Goal: Information Seeking & Learning: Learn about a topic

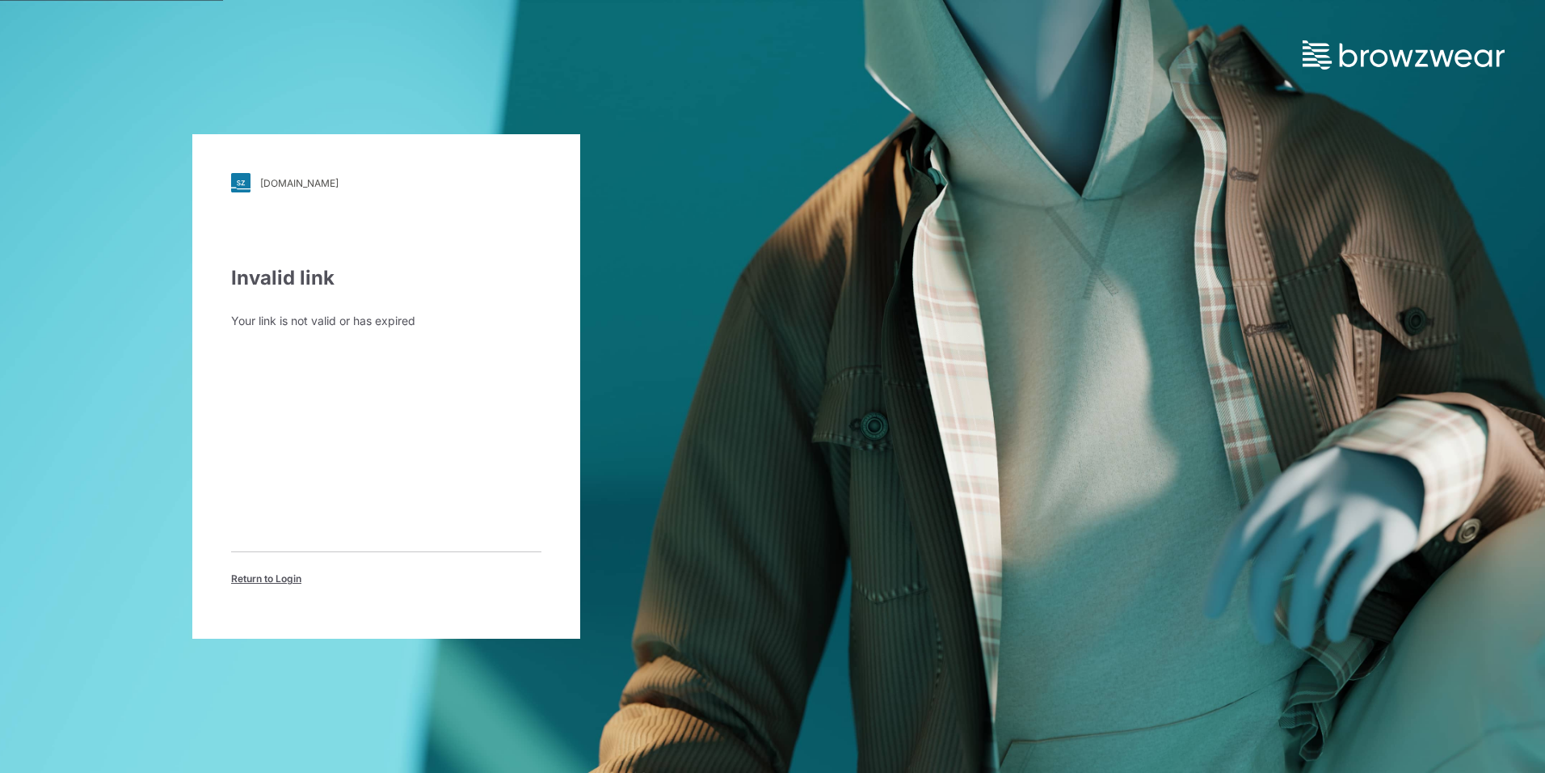
click at [287, 577] on span "Return to Login" at bounding box center [266, 578] width 70 height 15
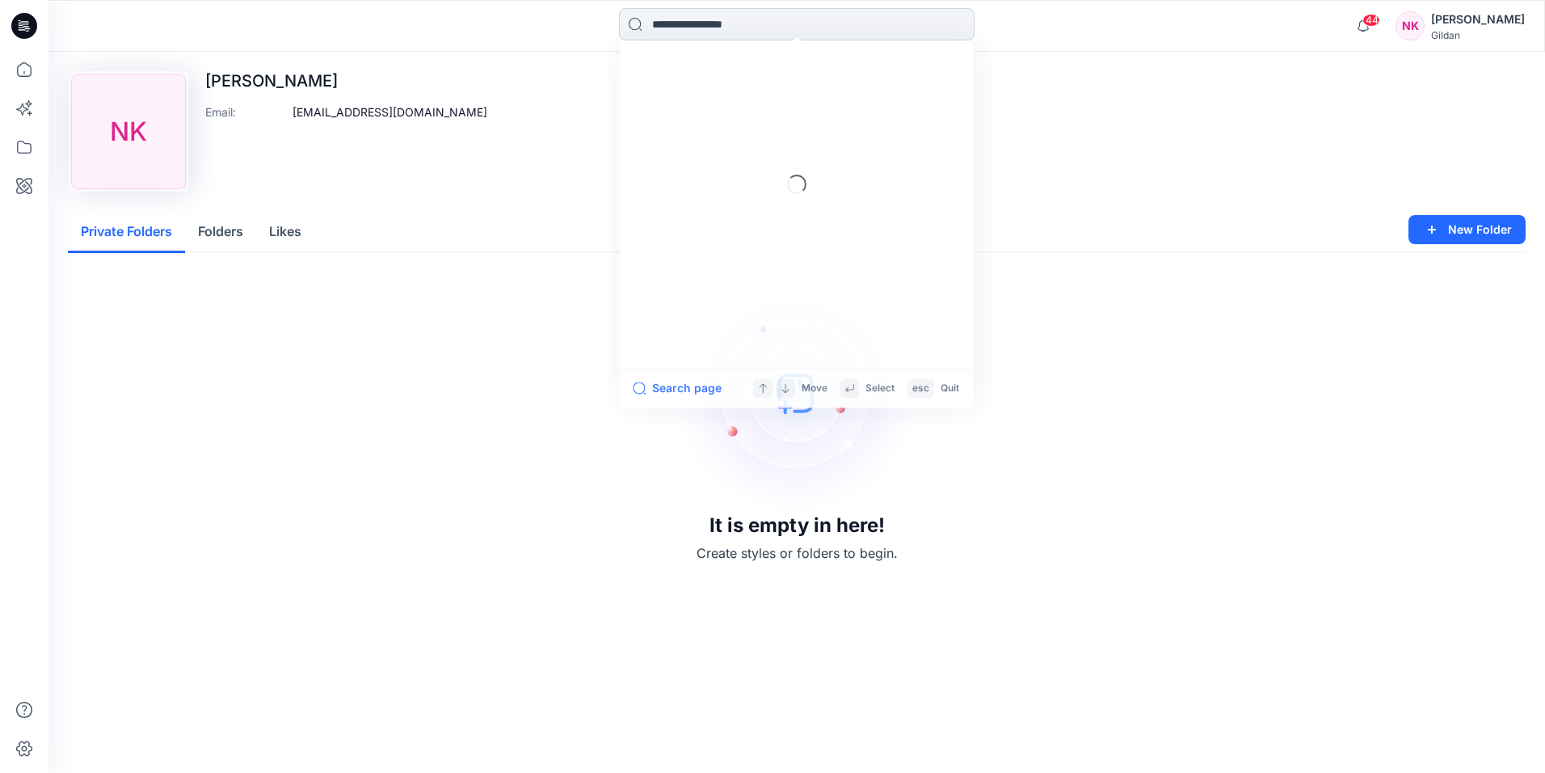
click at [801, 17] on input at bounding box center [797, 24] width 356 height 32
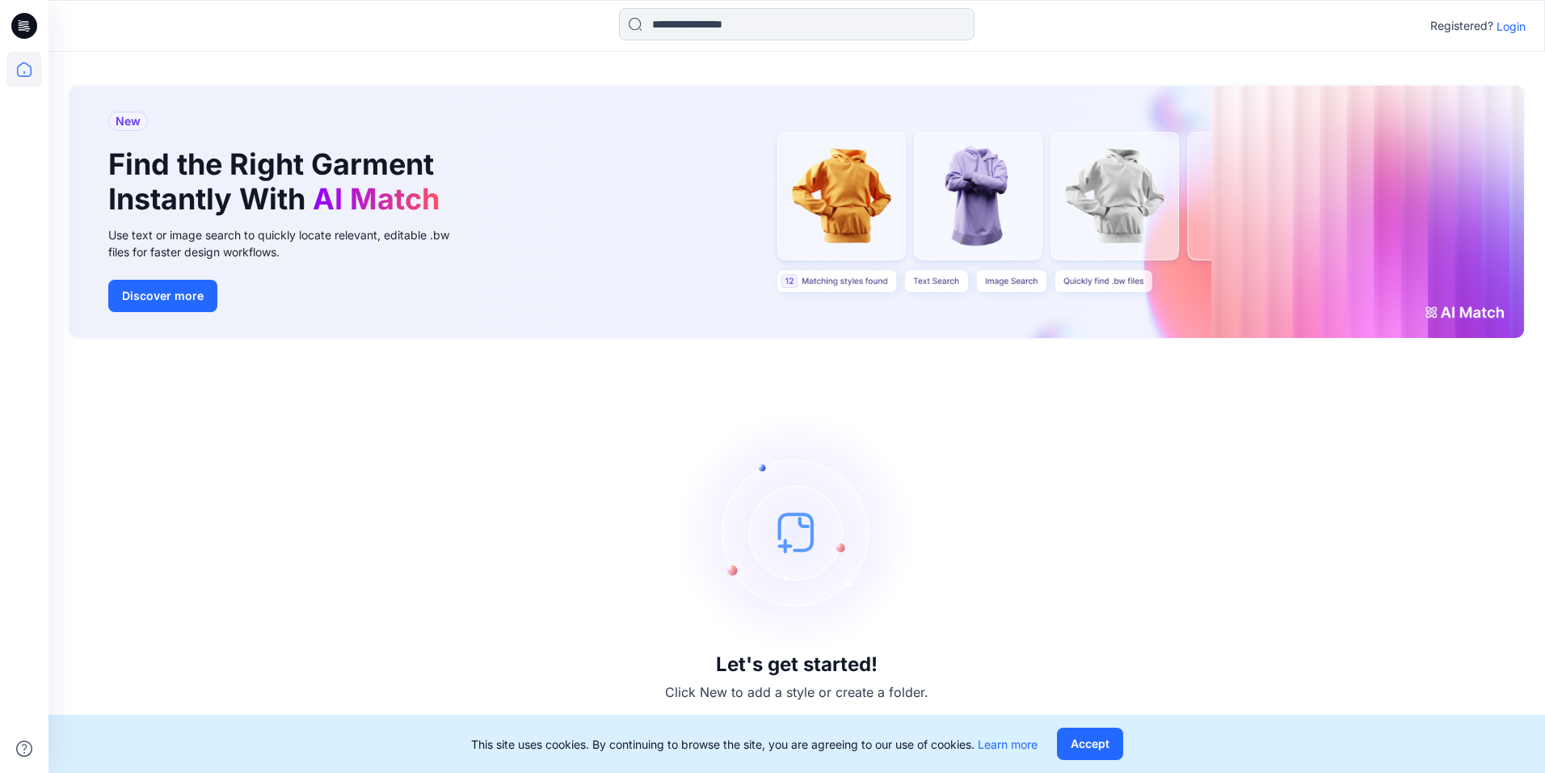
click at [1504, 27] on p "Login" at bounding box center [1511, 26] width 29 height 17
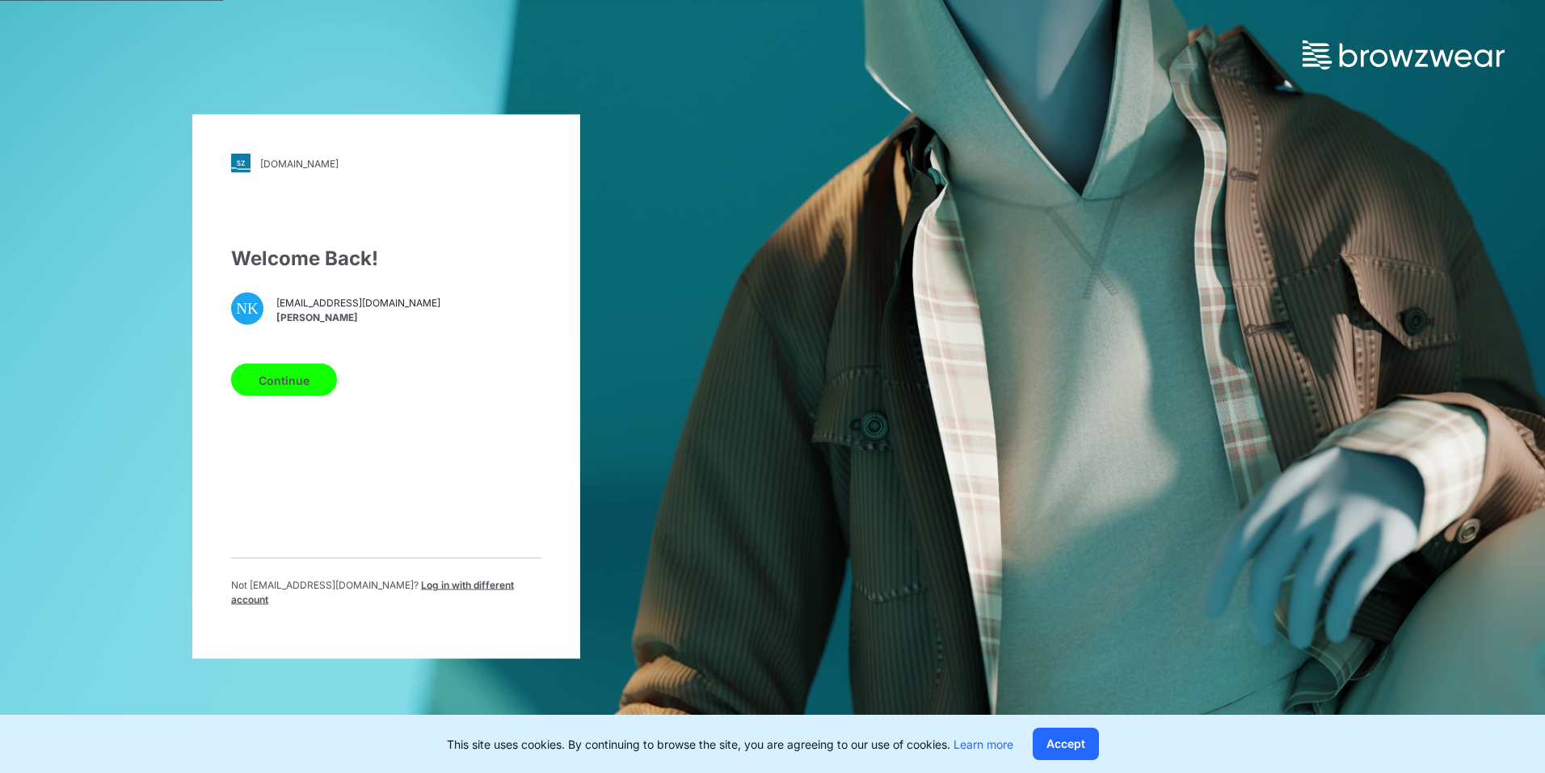
click at [313, 385] on button "Continue" at bounding box center [284, 380] width 106 height 32
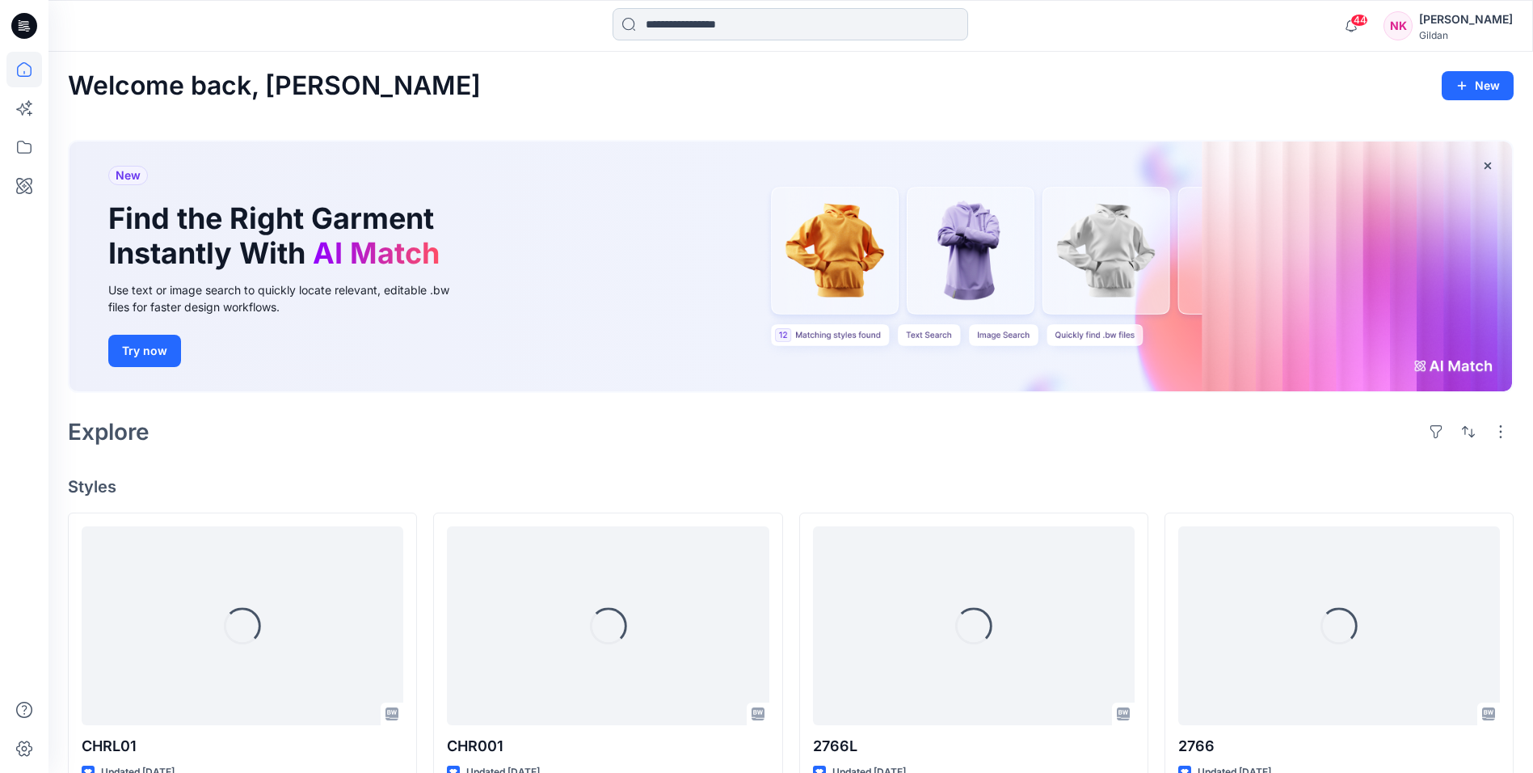
click at [712, 32] on input at bounding box center [791, 24] width 356 height 32
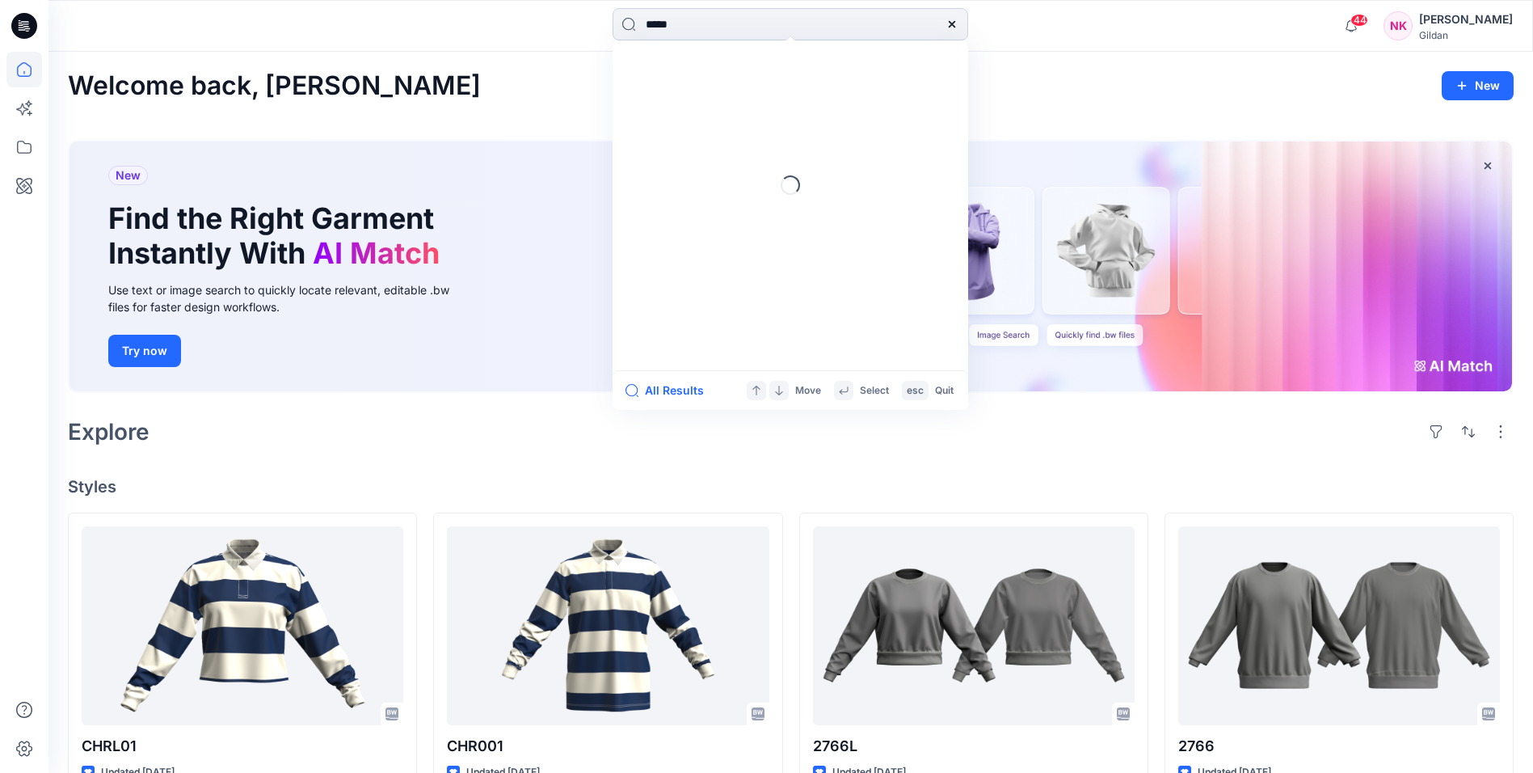
type input "*****"
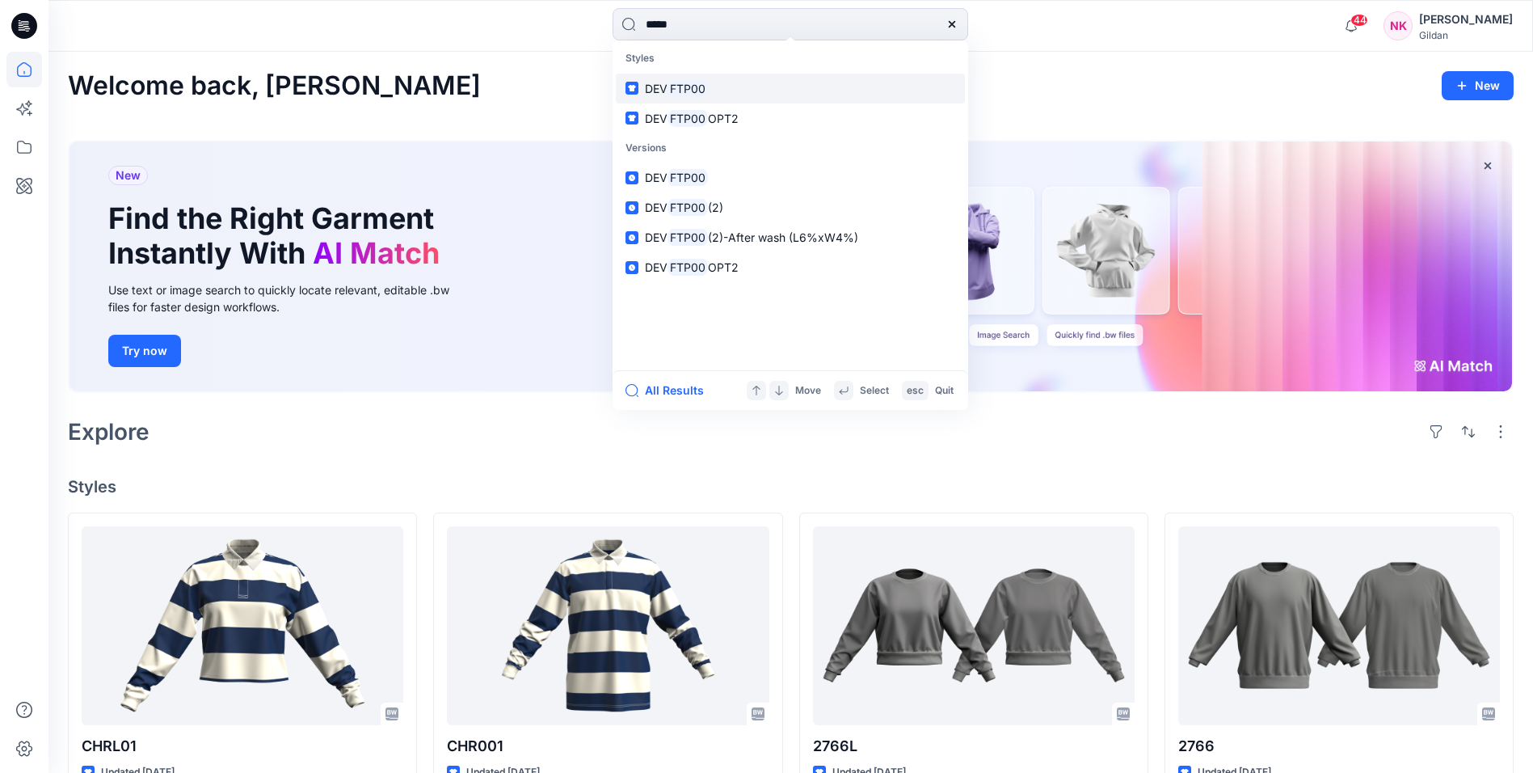
click at [672, 87] on mark "FTP00" at bounding box center [688, 88] width 40 height 19
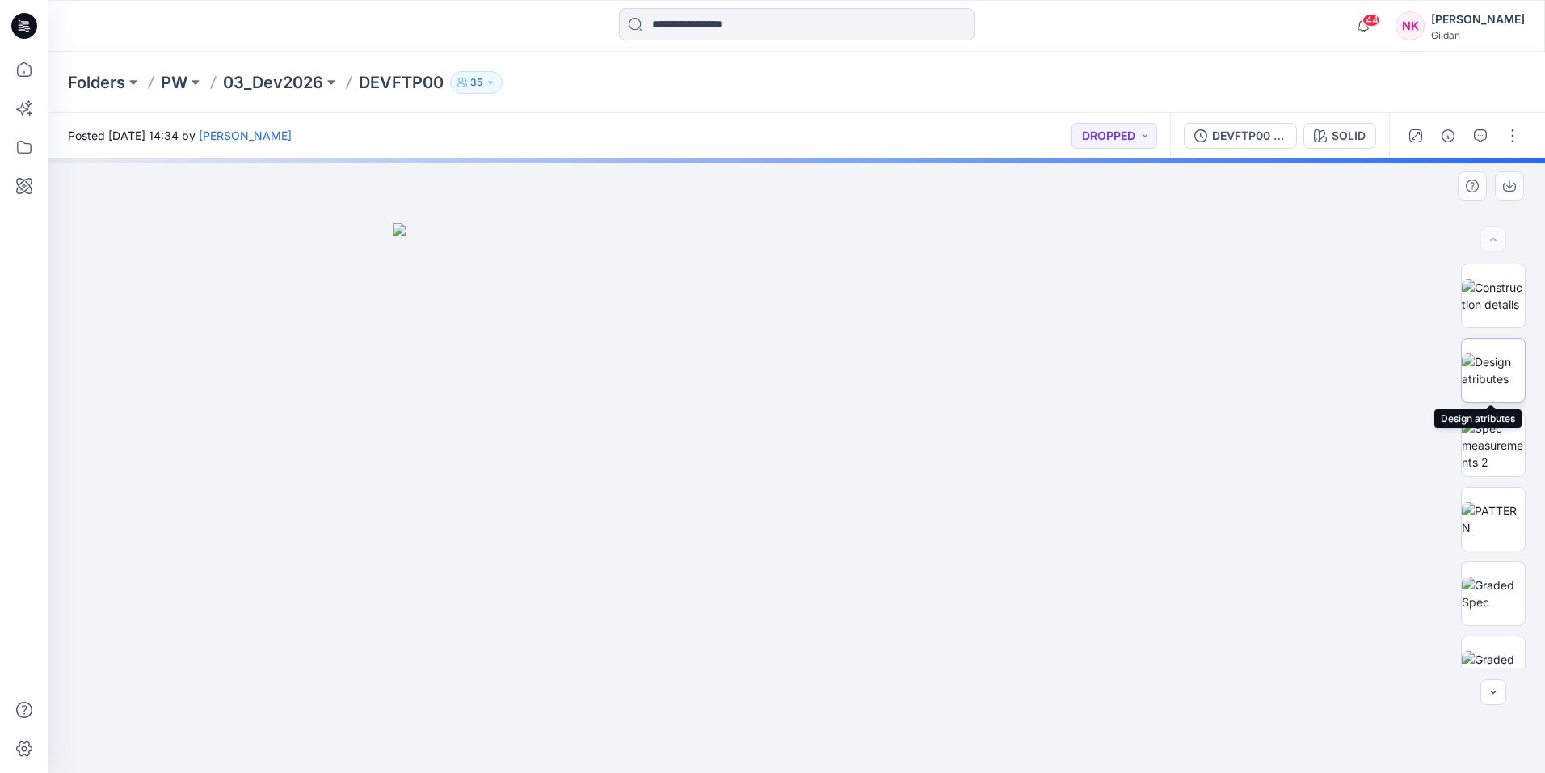
click at [1499, 365] on img at bounding box center [1493, 370] width 63 height 34
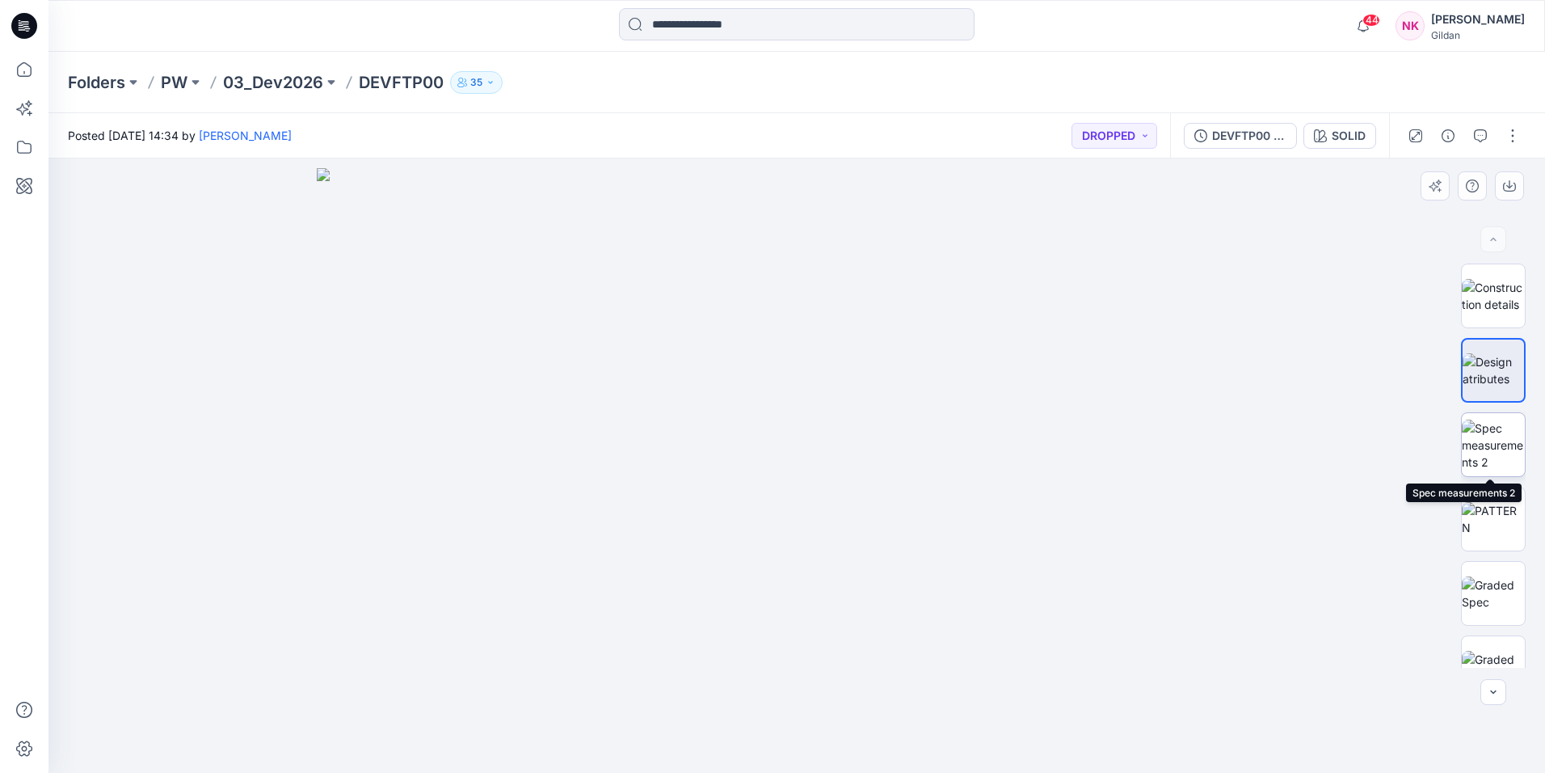
click at [1488, 427] on img at bounding box center [1493, 445] width 63 height 51
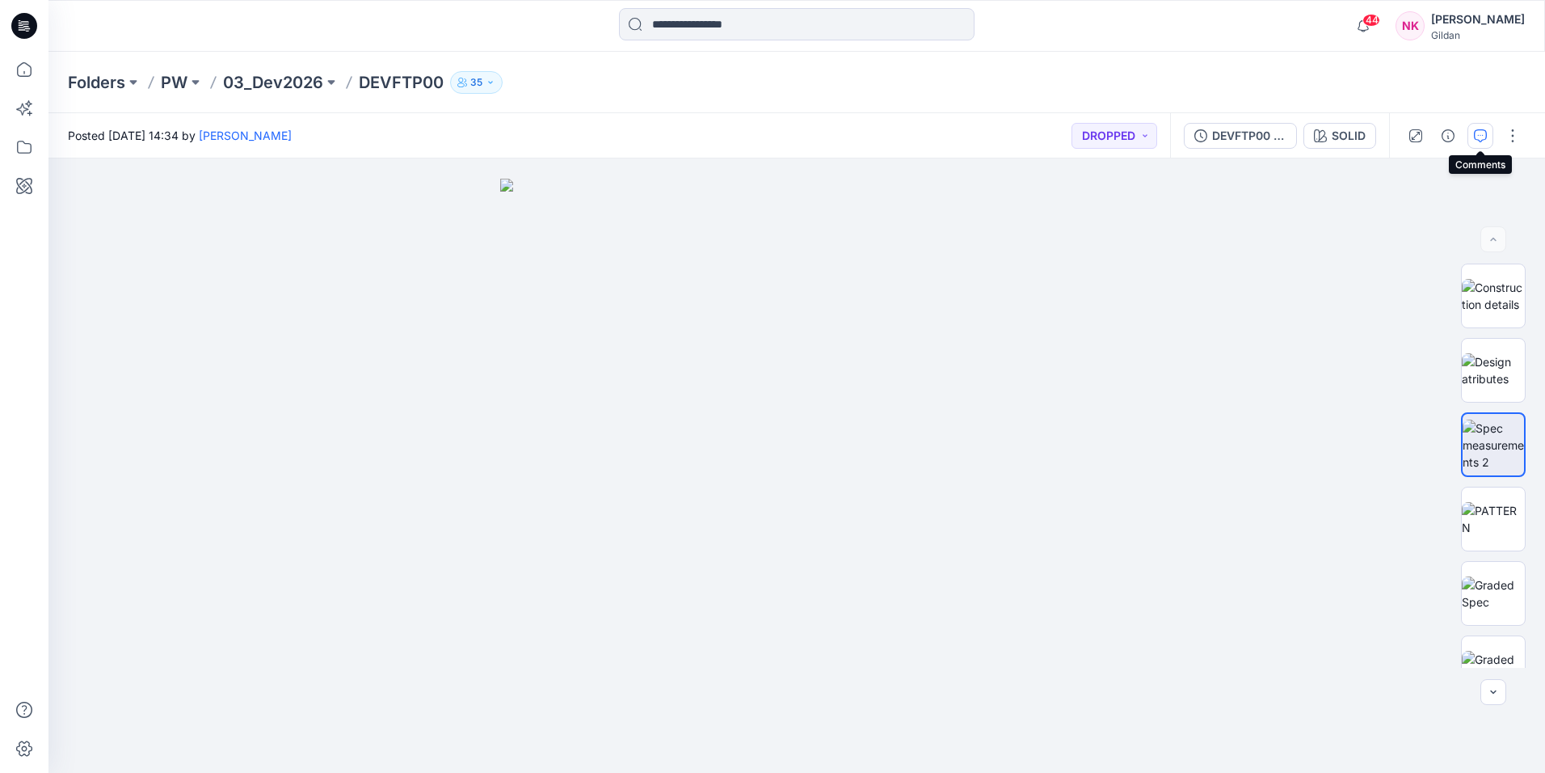
click at [1483, 132] on icon "button" at bounding box center [1480, 135] width 13 height 13
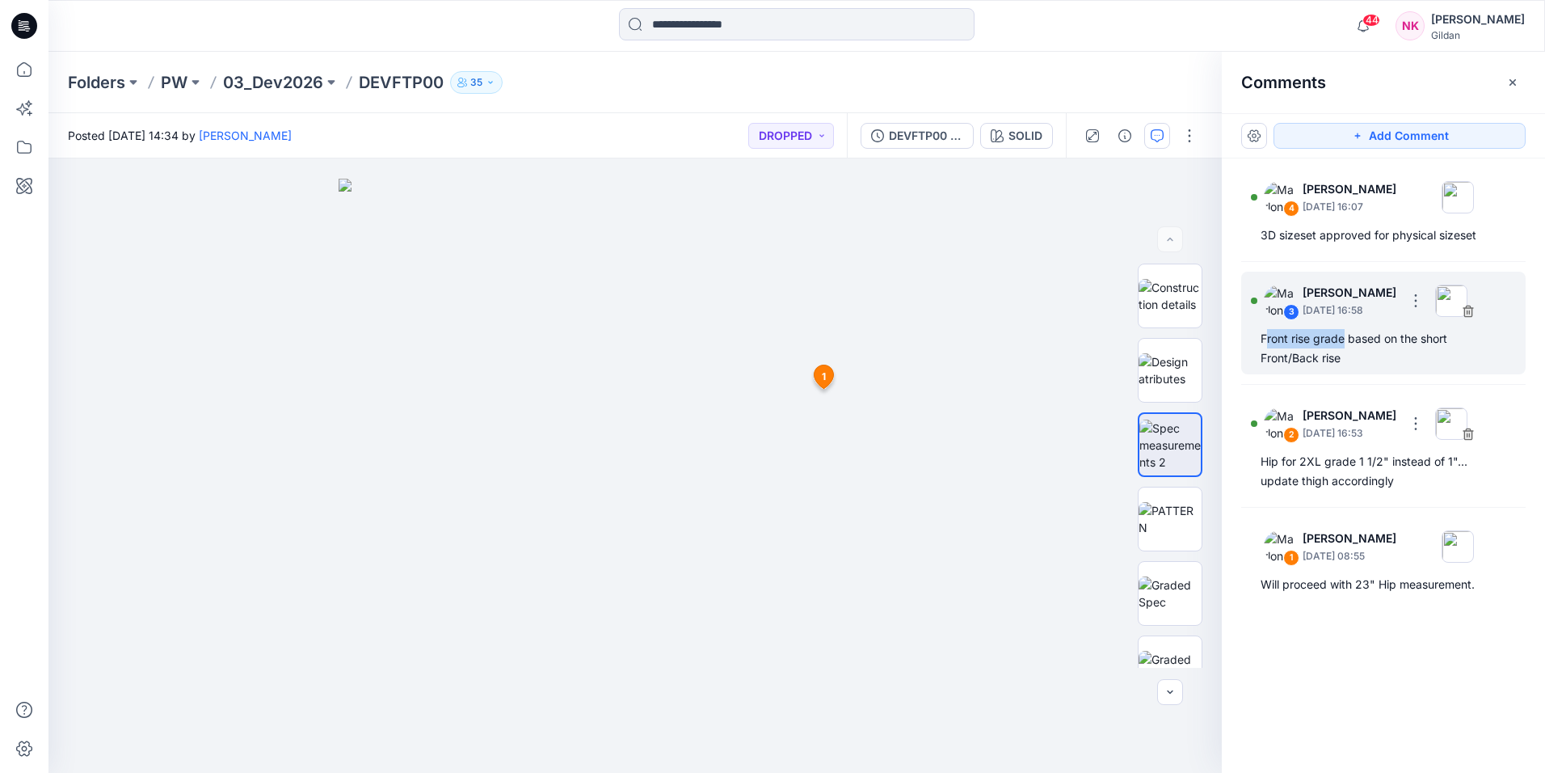
drag, startPoint x: 1264, startPoint y: 339, endPoint x: 1345, endPoint y: 341, distance: 80.9
click at [1345, 341] on div "Front rise grade based on the short Front/Back rise" at bounding box center [1384, 348] width 246 height 39
drag, startPoint x: 1345, startPoint y: 341, endPoint x: 1259, endPoint y: 340, distance: 85.7
click at [1259, 340] on div "3 Marlon Anibal Castro July 03, 2024 16:58 Front rise grade based on the short …" at bounding box center [1384, 323] width 285 height 103
click at [1372, 361] on div "Front rise grade based on the short Front/Back rise" at bounding box center [1384, 348] width 246 height 39
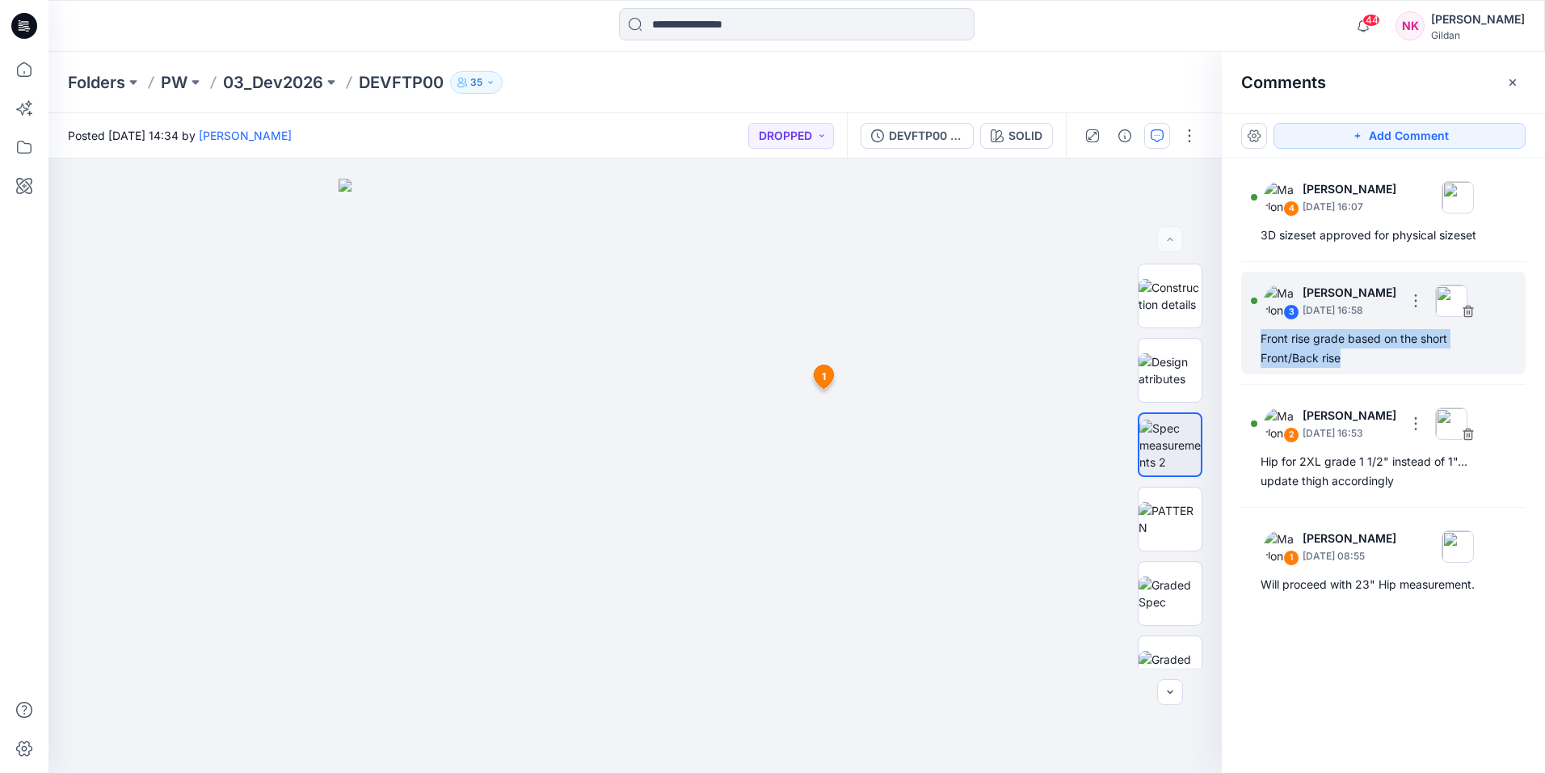
drag, startPoint x: 1258, startPoint y: 335, endPoint x: 1388, endPoint y: 360, distance: 132.5
click at [1388, 360] on div "3 Marlon Anibal Castro July 03, 2024 16:58 Front rise grade based on the short …" at bounding box center [1384, 323] width 285 height 103
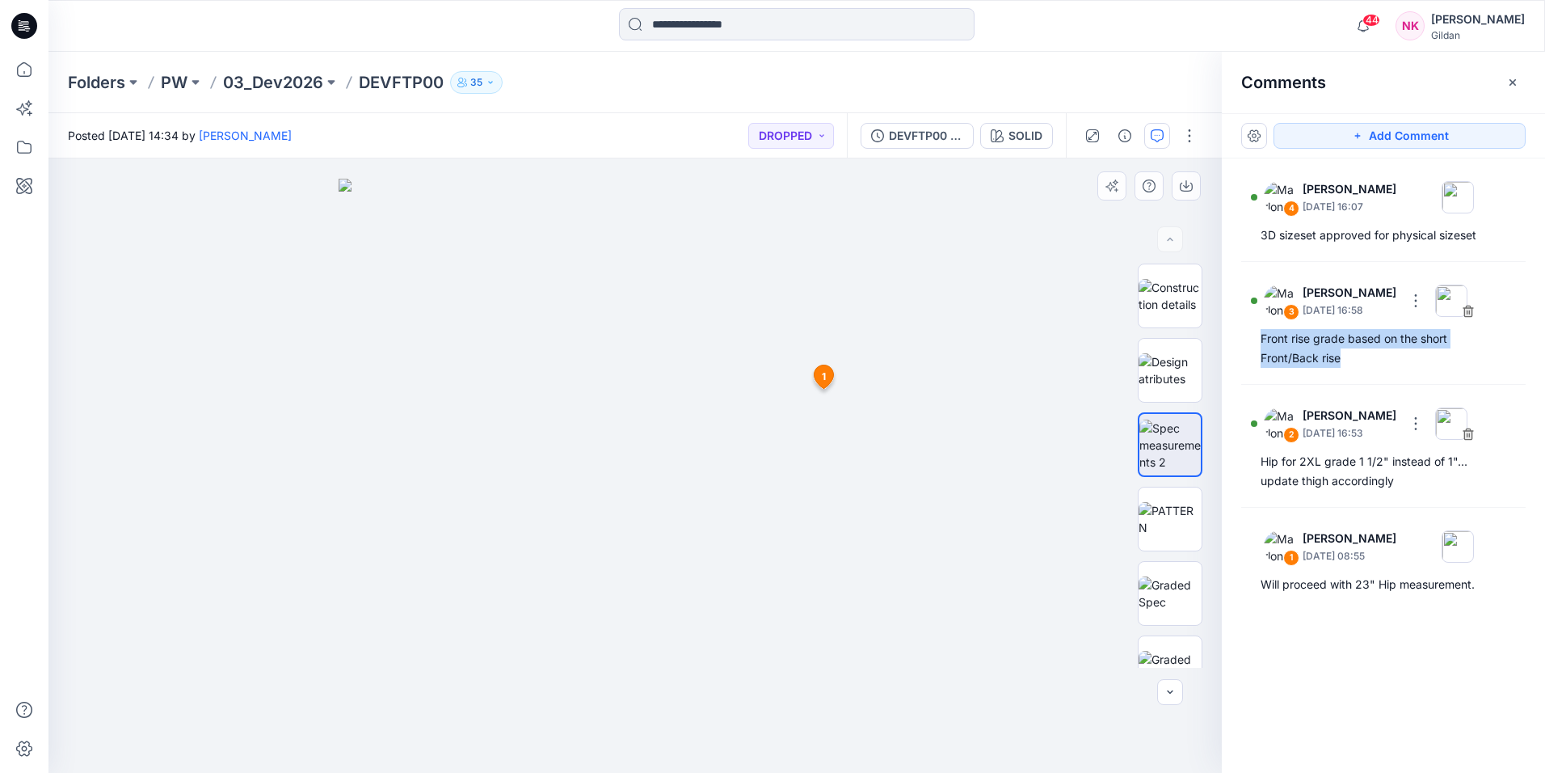
click at [823, 374] on span "1" at bounding box center [824, 376] width 4 height 15
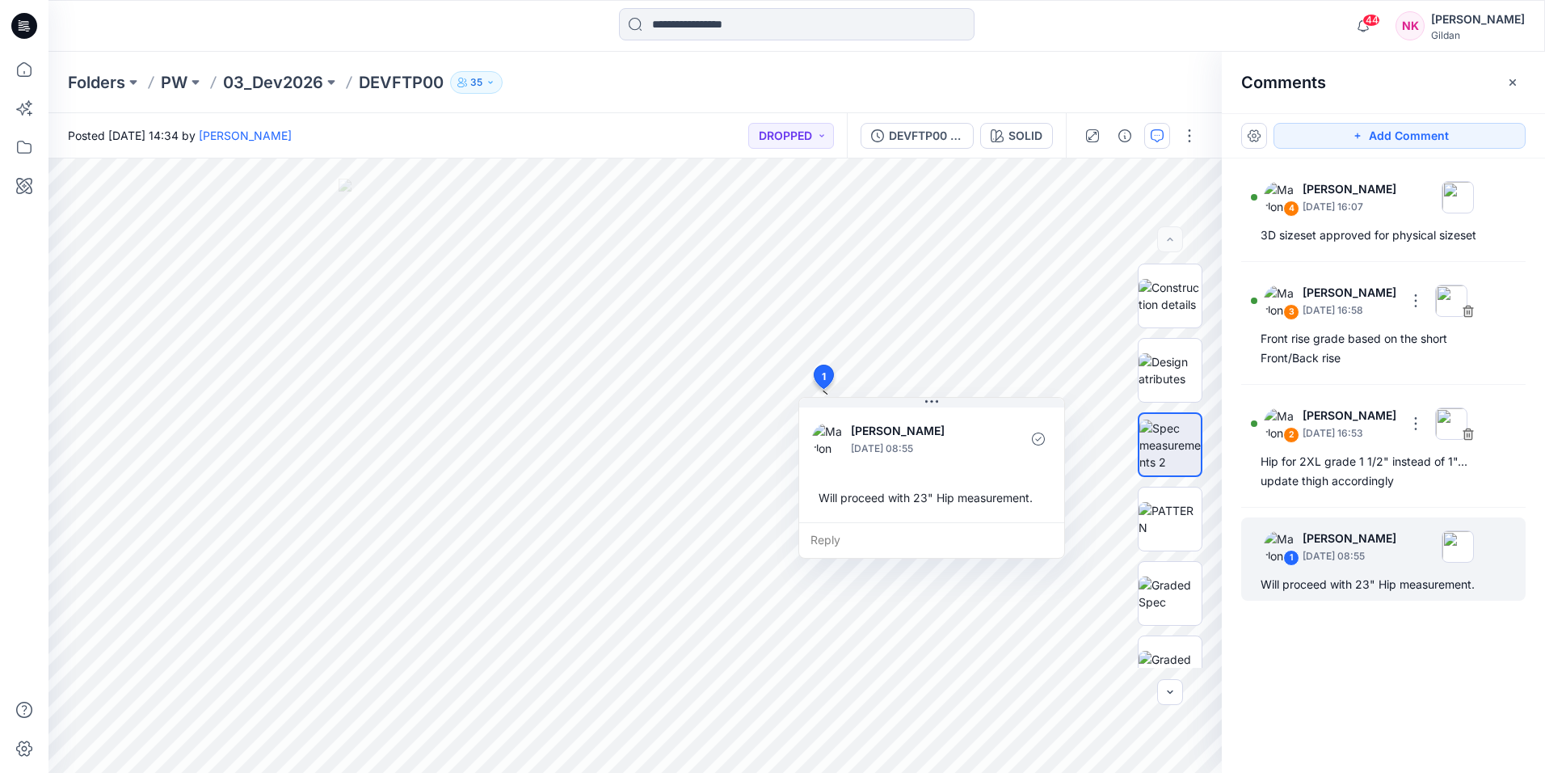
click at [1301, 658] on div "4 Marlon Anibal Castro July 12, 2024 16:07 3D sizeset approved for physical siz…" at bounding box center [1383, 435] width 323 height 554
click at [1455, 641] on div "4 Marlon Anibal Castro July 12, 2024 16:07 3D sizeset approved for physical siz…" at bounding box center [1383, 435] width 323 height 554
click at [827, 378] on icon at bounding box center [823, 376] width 19 height 23
click at [1367, 674] on div "4 Marlon Anibal Castro July 12, 2024 16:07 3D sizeset approved for physical siz…" at bounding box center [1383, 435] width 323 height 554
click at [1149, 369] on img at bounding box center [1170, 370] width 63 height 34
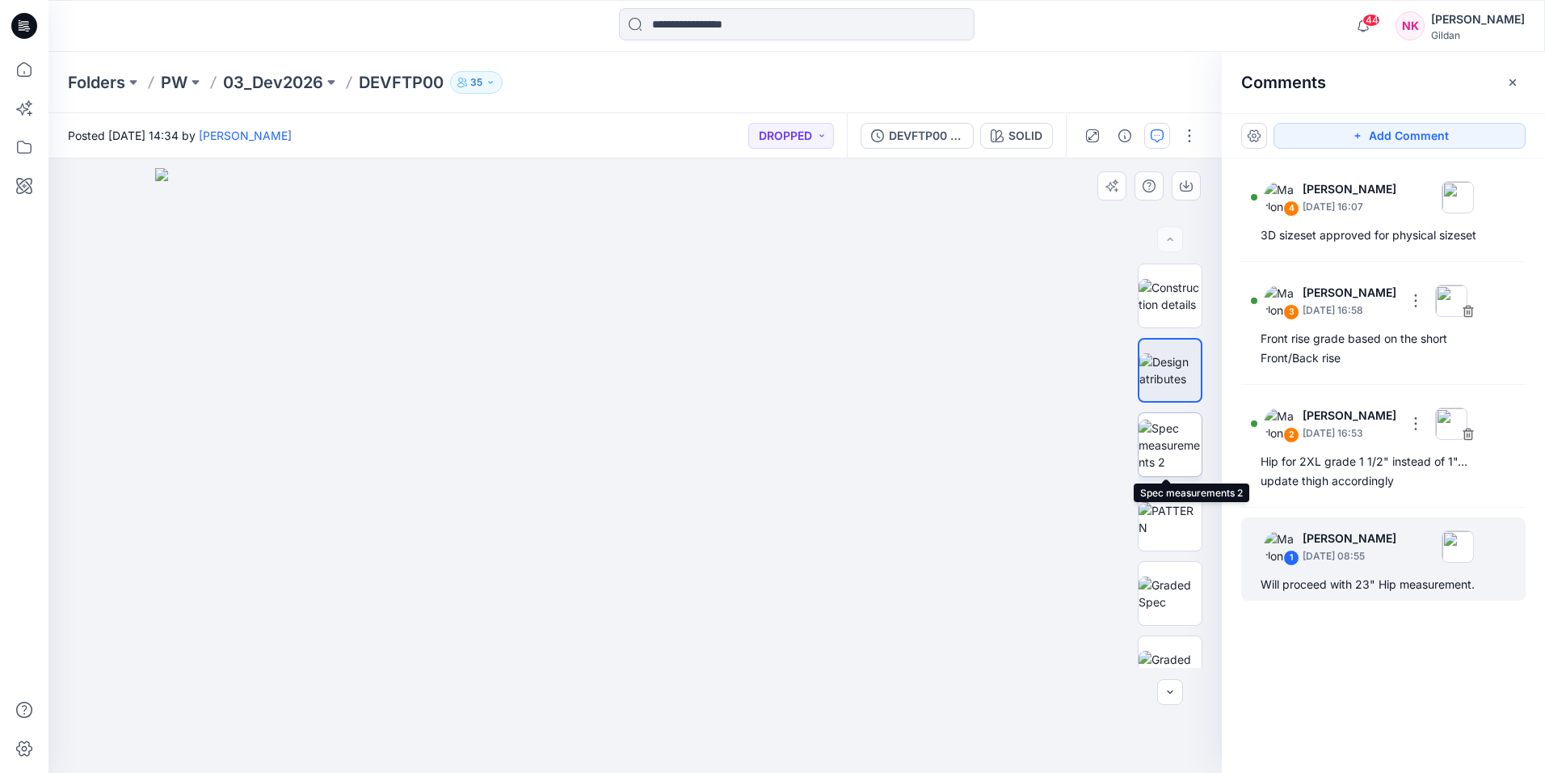
click at [1152, 448] on img at bounding box center [1170, 445] width 63 height 51
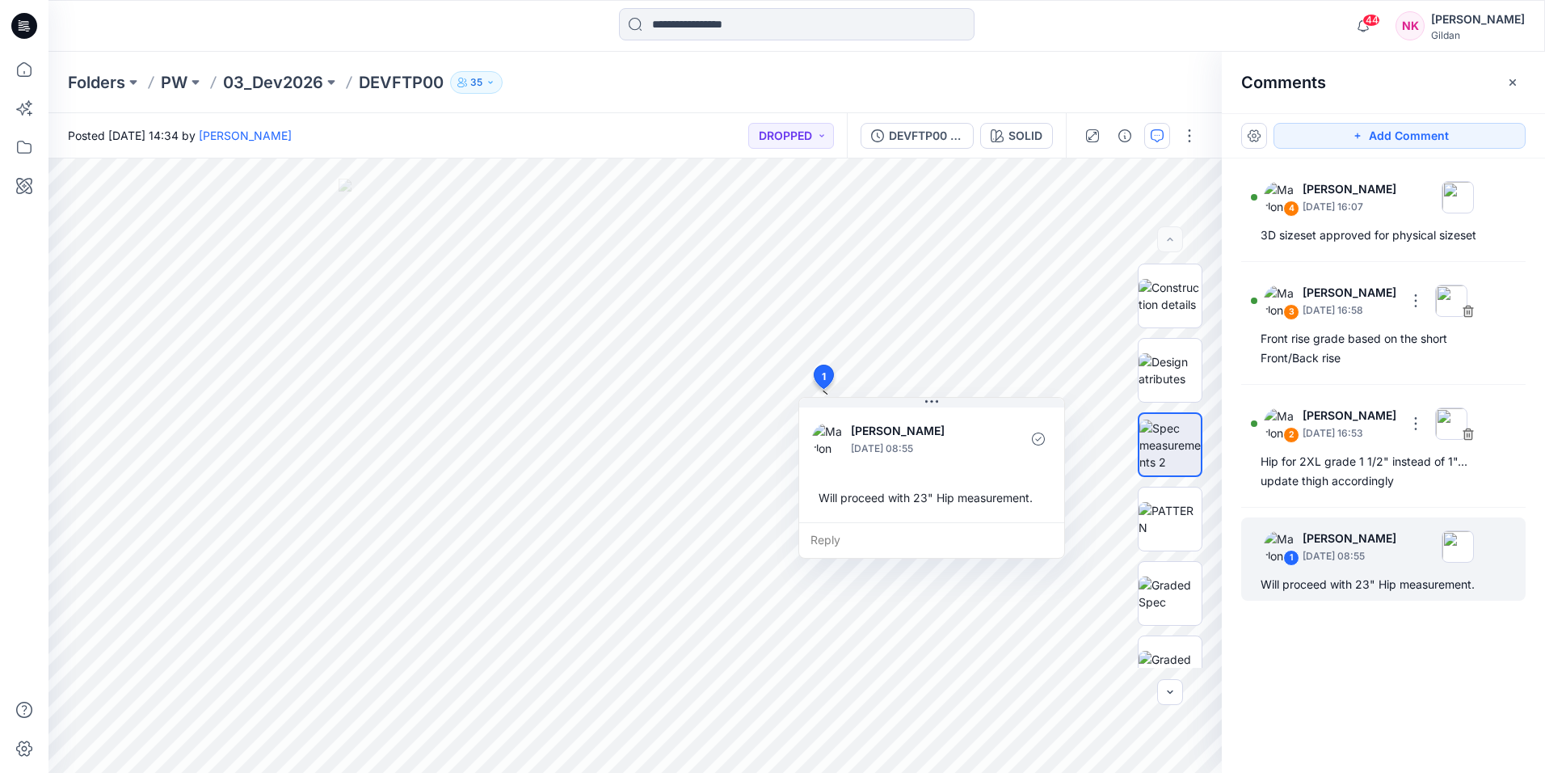
click at [1344, 623] on div "4 Marlon Anibal Castro July 12, 2024 16:07 3D sizeset approved for physical siz…" at bounding box center [1383, 435] width 323 height 554
click at [932, 122] on div "DEVFTP00 (2) SOLID" at bounding box center [956, 135] width 219 height 45
click at [927, 127] on div "DEVFTP00 (2)" at bounding box center [926, 136] width 74 height 18
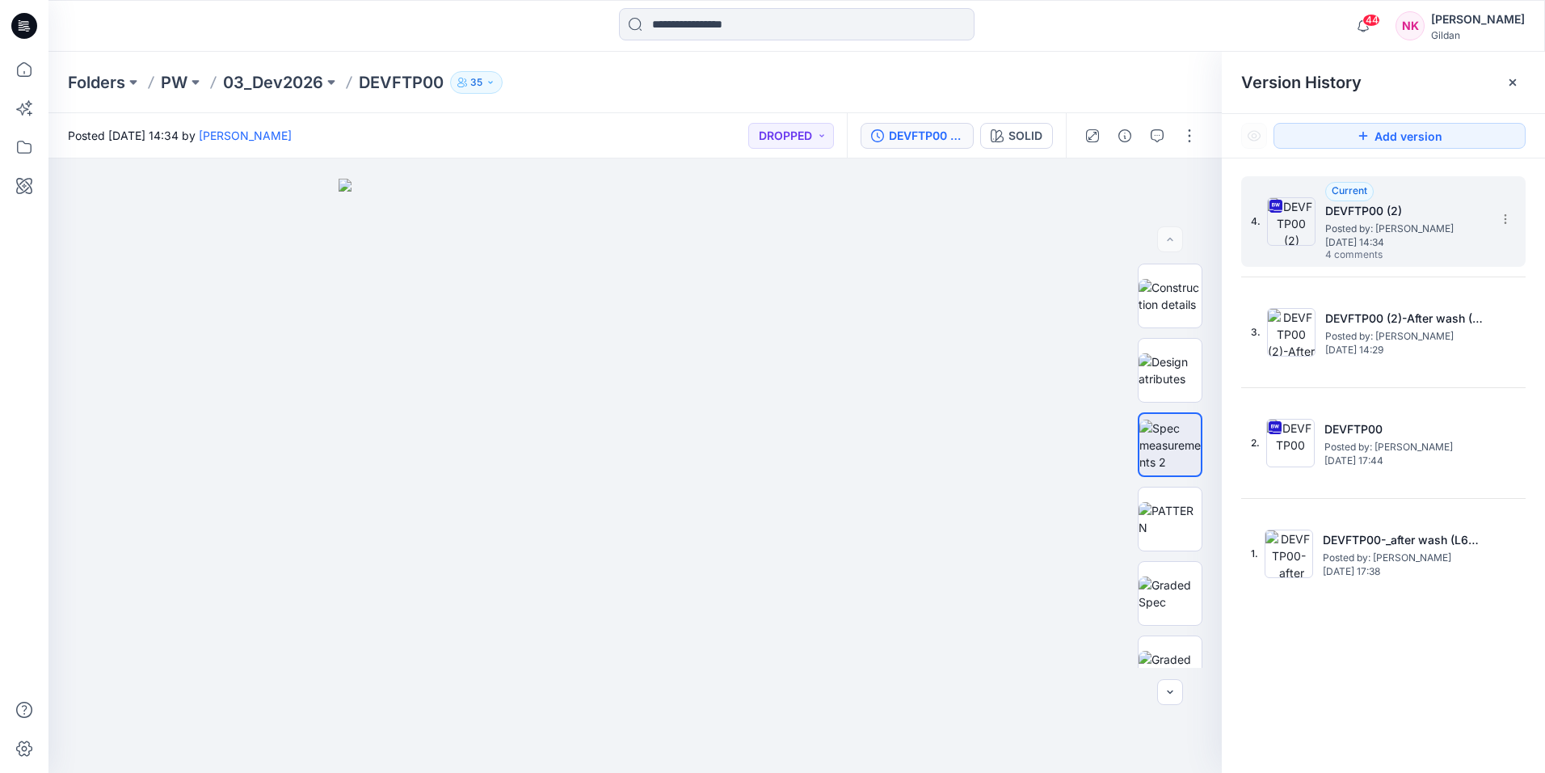
click at [1368, 217] on h5 "DEVFTP00 (2)" at bounding box center [1407, 210] width 162 height 19
click at [1368, 226] on span "Posted by: Marlon Anibal Castro" at bounding box center [1407, 229] width 162 height 16
click at [1369, 214] on h5 "DEVFTP00 (2)" at bounding box center [1407, 210] width 162 height 19
click at [1372, 209] on h5 "DEVFTP00 (2)" at bounding box center [1407, 210] width 162 height 19
click at [1392, 235] on span "Posted by: Marlon Anibal Castro" at bounding box center [1407, 229] width 162 height 16
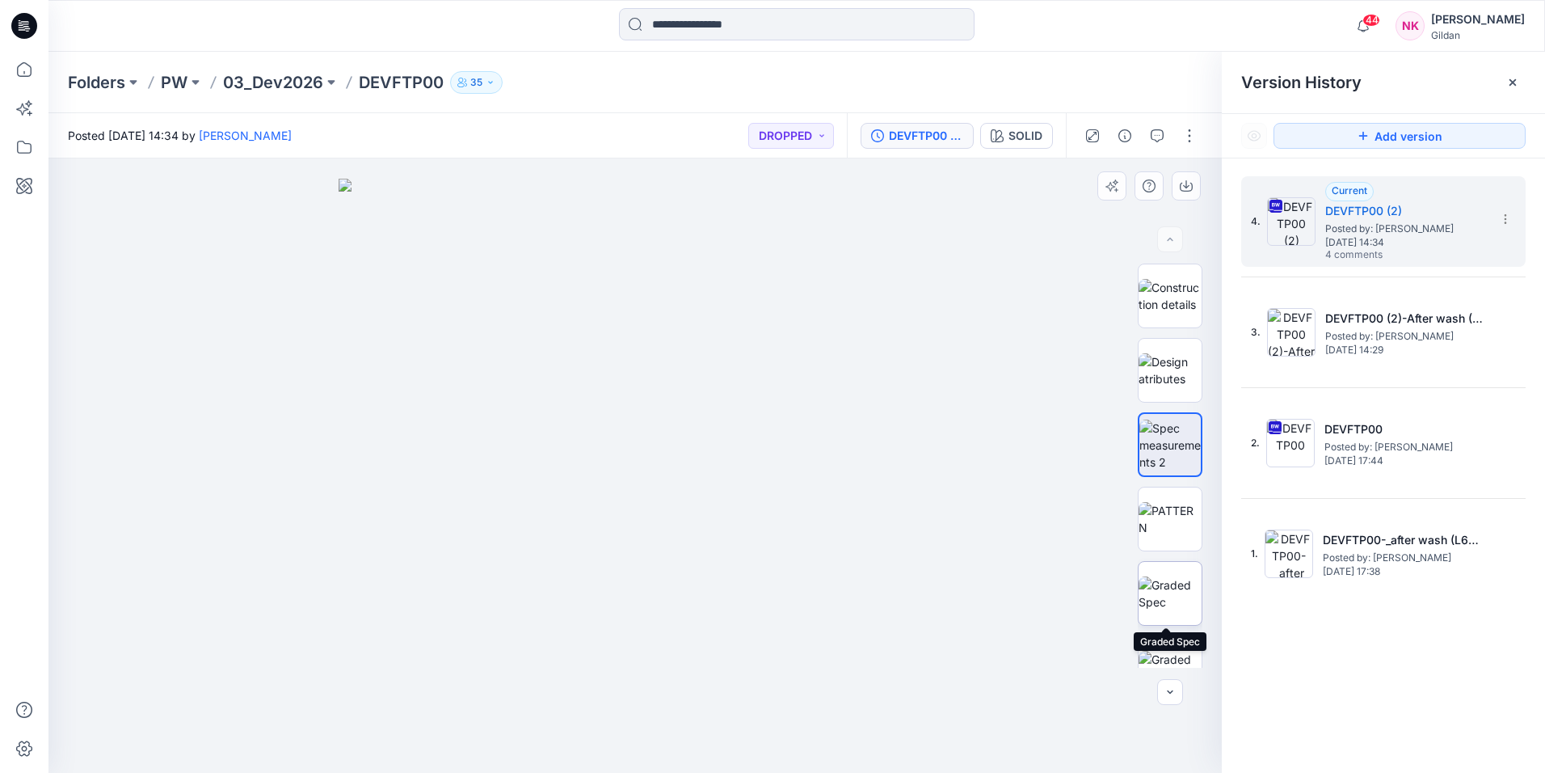
click at [1153, 597] on img at bounding box center [1170, 593] width 63 height 34
